Goal: Task Accomplishment & Management: Use online tool/utility

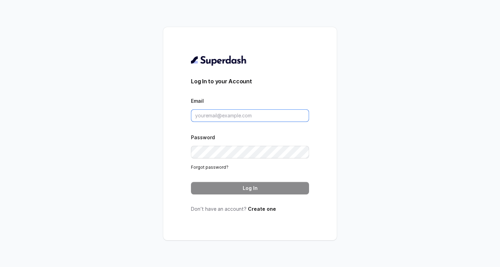
click at [228, 116] on input "Email" at bounding box center [250, 115] width 118 height 12
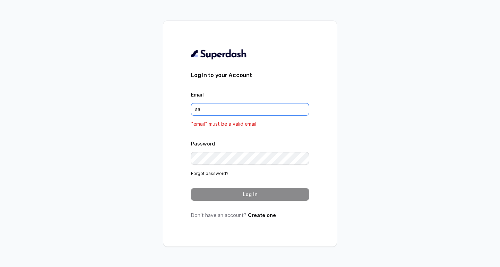
type input "sachin@connectionincorporated.com"
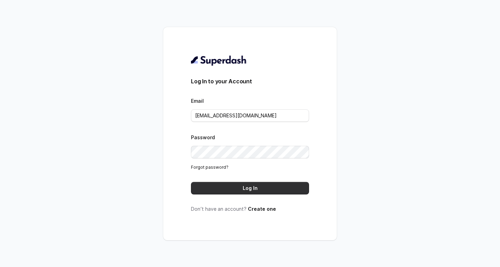
click at [252, 188] on button "Log In" at bounding box center [250, 188] width 118 height 12
click at [156, 175] on div "Log In to your Account Email sachin@connectionincorporated.com Password Forgot …" at bounding box center [250, 133] width 500 height 267
click at [236, 186] on button "Log In" at bounding box center [250, 188] width 118 height 12
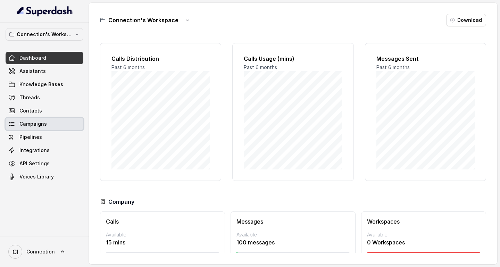
click at [37, 119] on link "Campaigns" at bounding box center [45, 124] width 78 height 12
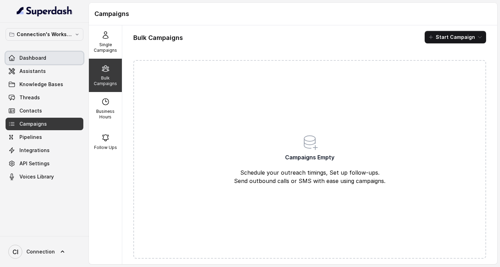
click at [38, 60] on span "Dashboard" at bounding box center [32, 57] width 27 height 7
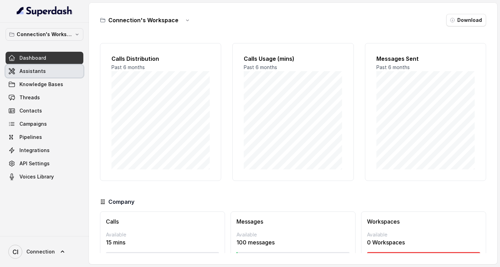
click at [39, 71] on span "Assistants" at bounding box center [32, 71] width 26 height 7
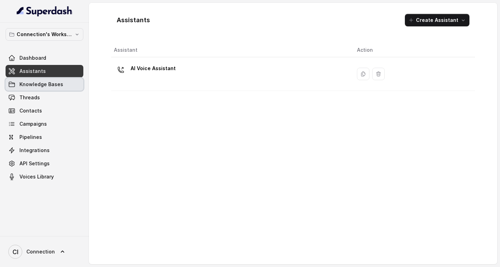
click at [42, 82] on span "Knowledge Bases" at bounding box center [41, 84] width 44 height 7
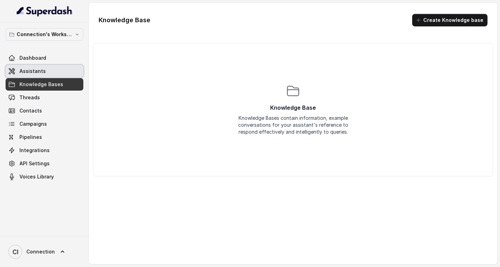
click at [31, 70] on span "Assistants" at bounding box center [32, 71] width 26 height 7
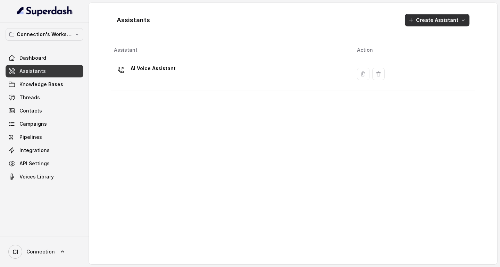
click at [464, 18] on icon "button" at bounding box center [463, 20] width 6 height 6
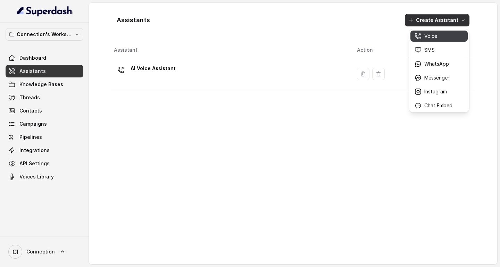
click at [443, 38] on div "Voice" at bounding box center [433, 36] width 38 height 7
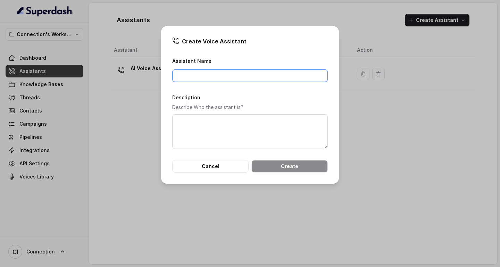
click at [237, 77] on input "Assistant Name" at bounding box center [249, 75] width 155 height 12
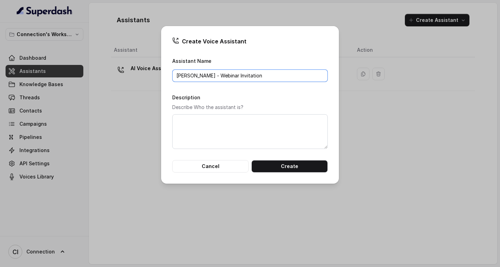
type input "[PERSON_NAME] - Webinar Invitation"
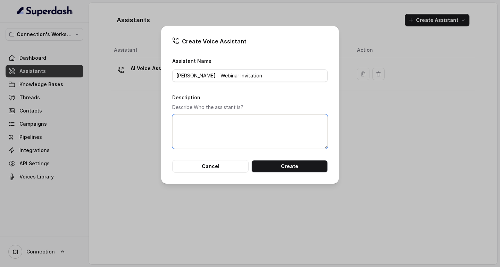
click at [234, 135] on textarea "Description" at bounding box center [249, 131] width 155 height 35
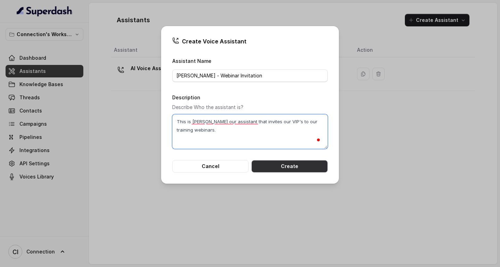
type textarea "This is [PERSON_NAME] our assistant that invites our VIP's to our training webi…"
click at [303, 166] on button "Create" at bounding box center [289, 166] width 76 height 12
